Goal: Task Accomplishment & Management: Manage account settings

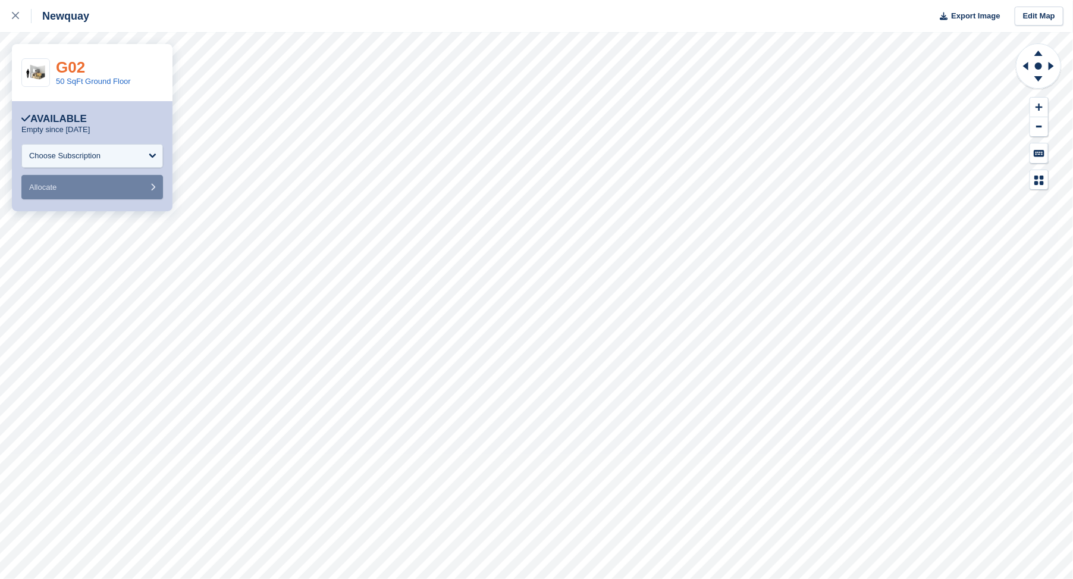
click at [72, 72] on link "G02" at bounding box center [70, 67] width 29 height 18
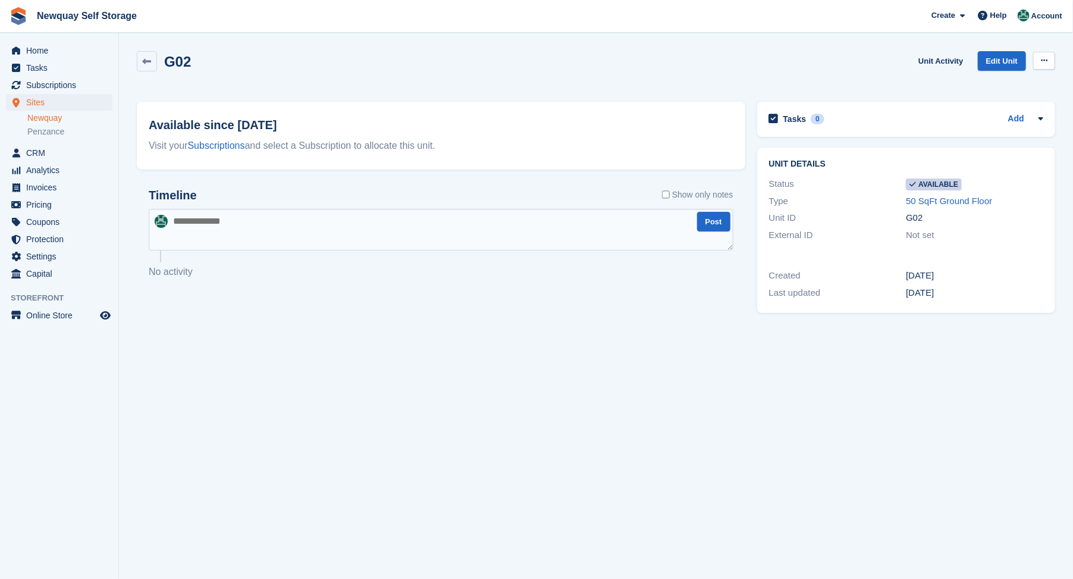
click at [1041, 58] on icon at bounding box center [1044, 61] width 7 height 8
click at [983, 85] on p "Make unavailable" at bounding box center [999, 83] width 104 height 15
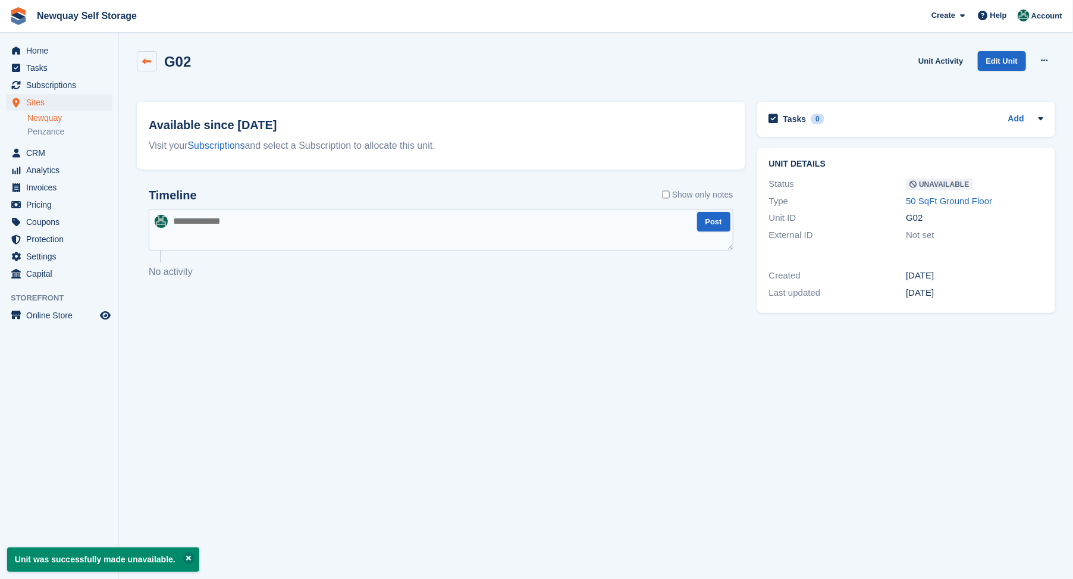
click at [144, 58] on icon at bounding box center [147, 61] width 9 height 9
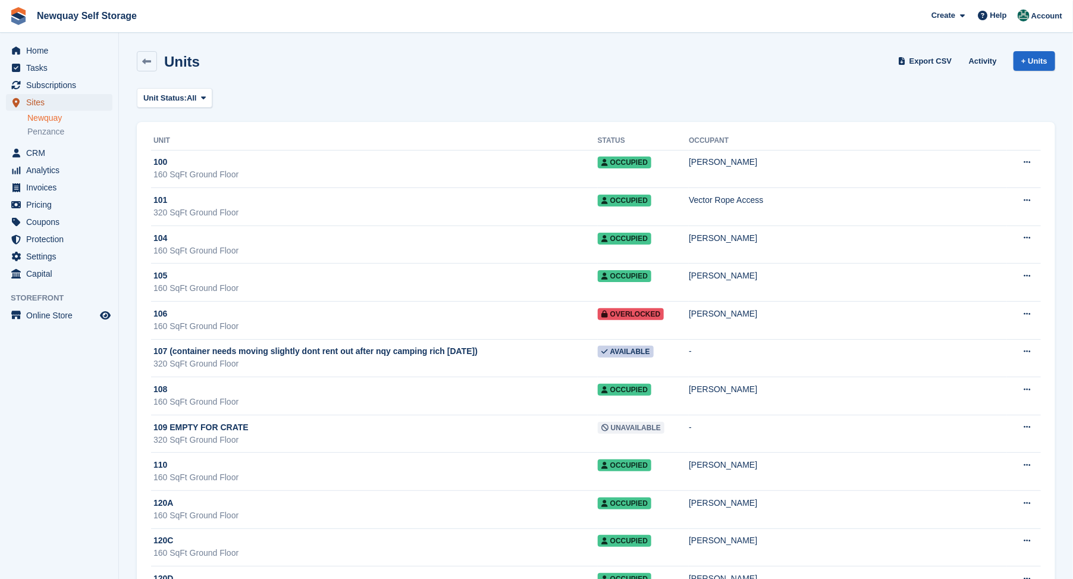
click at [37, 104] on span "Sites" at bounding box center [61, 102] width 71 height 17
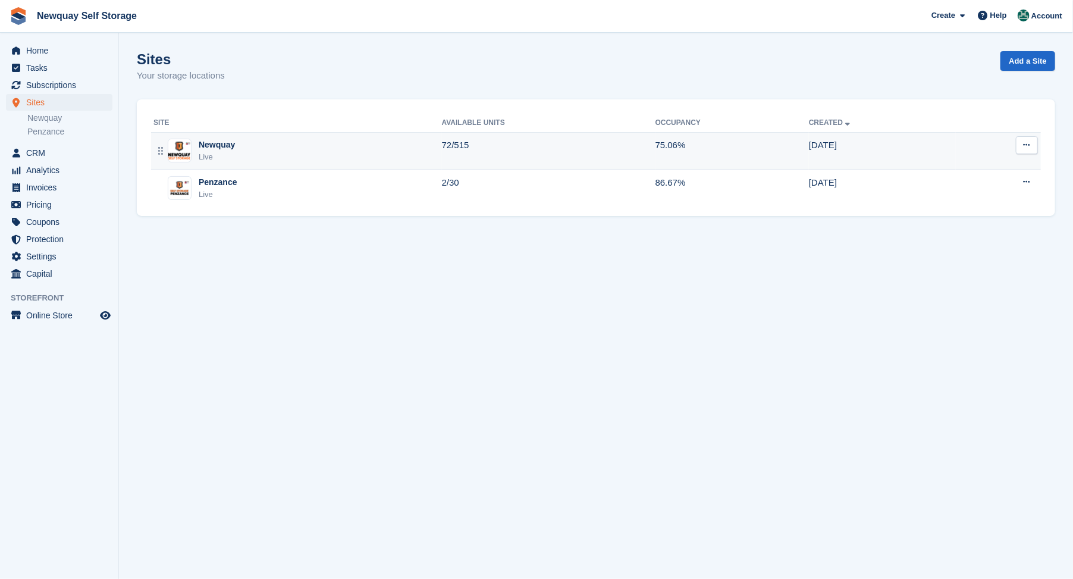
click at [202, 142] on div "Newquay" at bounding box center [217, 145] width 36 height 12
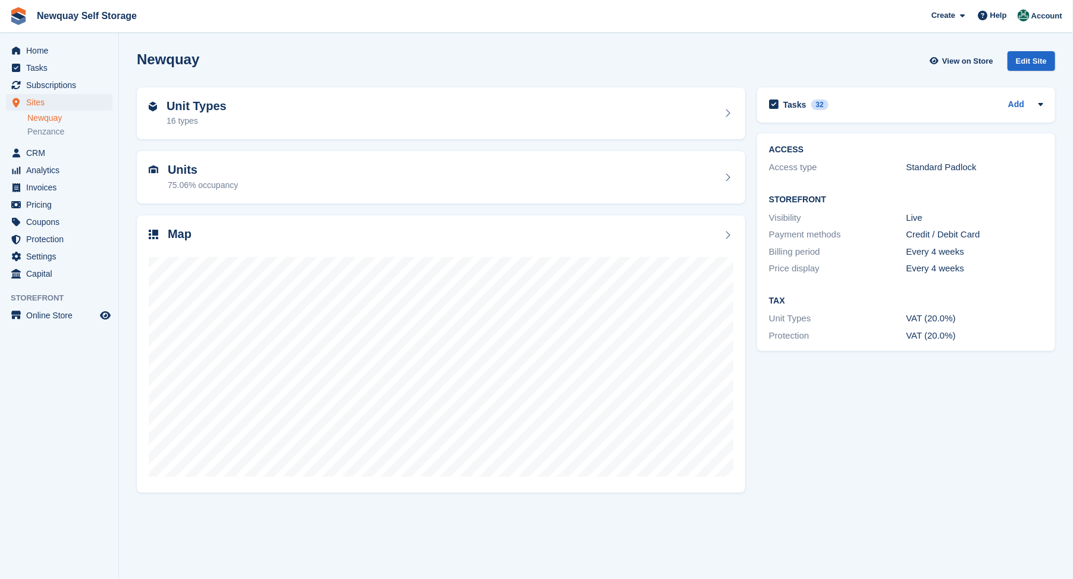
click at [174, 236] on h2 "Map" at bounding box center [180, 234] width 24 height 14
